Goal: Task Accomplishment & Management: Manage account settings

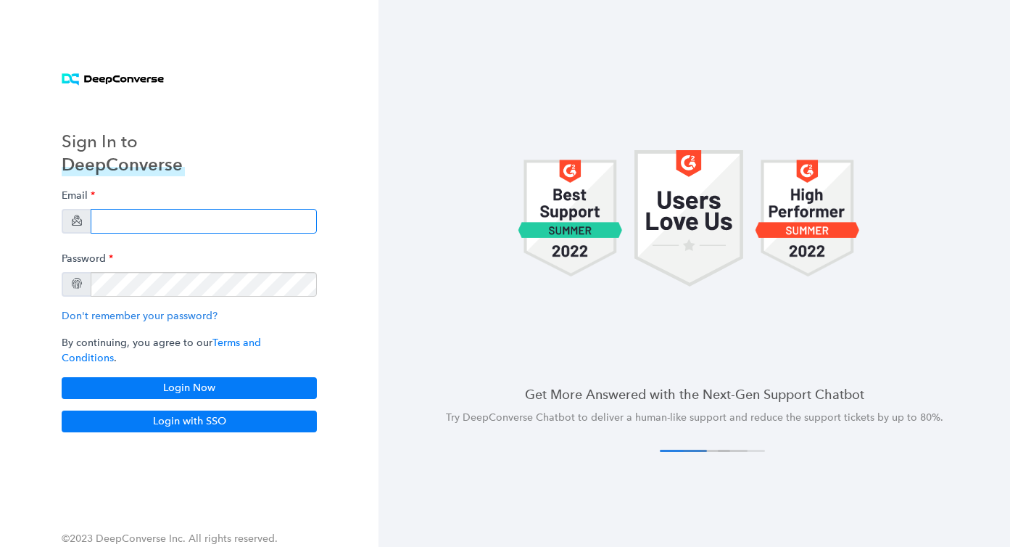
click at [260, 229] on input "email" at bounding box center [204, 221] width 226 height 25
type input "[EMAIL_ADDRESS][PERSON_NAME][DOMAIN_NAME]"
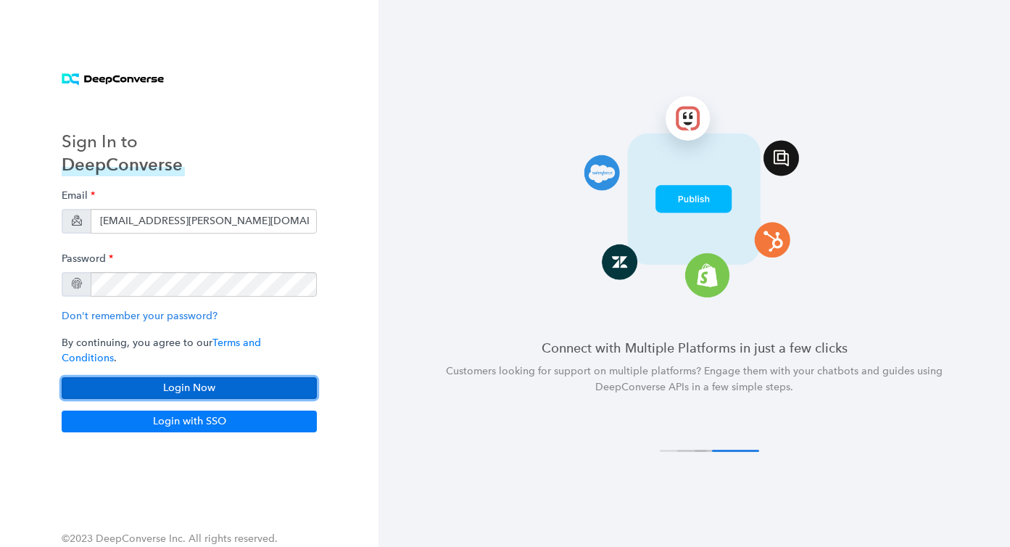
click at [127, 379] on button "Login Now" at bounding box center [189, 388] width 255 height 22
